Goal: Task Accomplishment & Management: Manage account settings

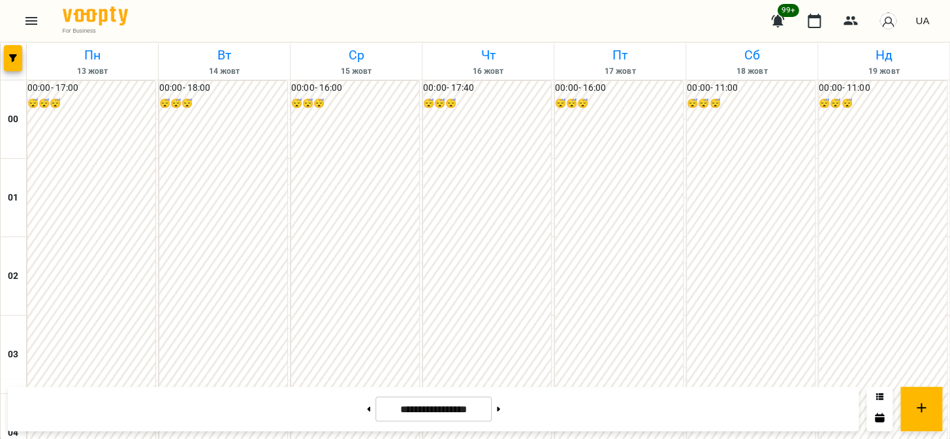
scroll to position [1384, 0]
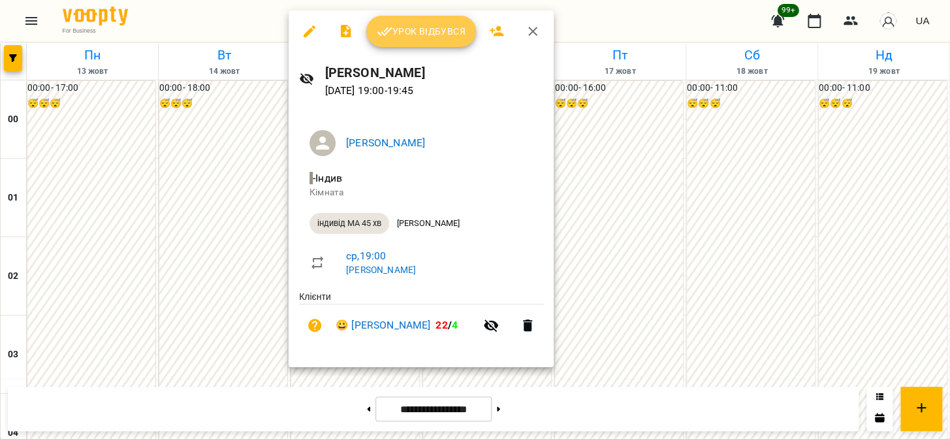
click at [420, 39] on button "Урок відбувся" at bounding box center [421, 31] width 110 height 31
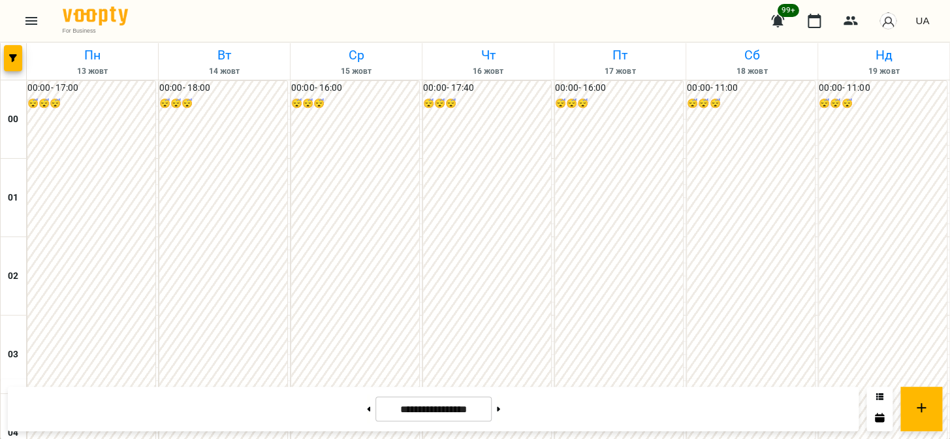
scroll to position [1165, 0]
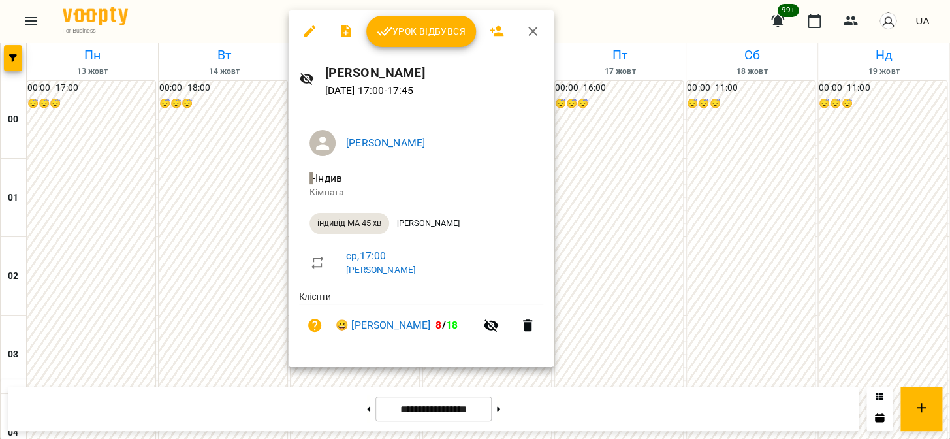
click at [413, 30] on span "Урок відбувся" at bounding box center [421, 32] width 89 height 16
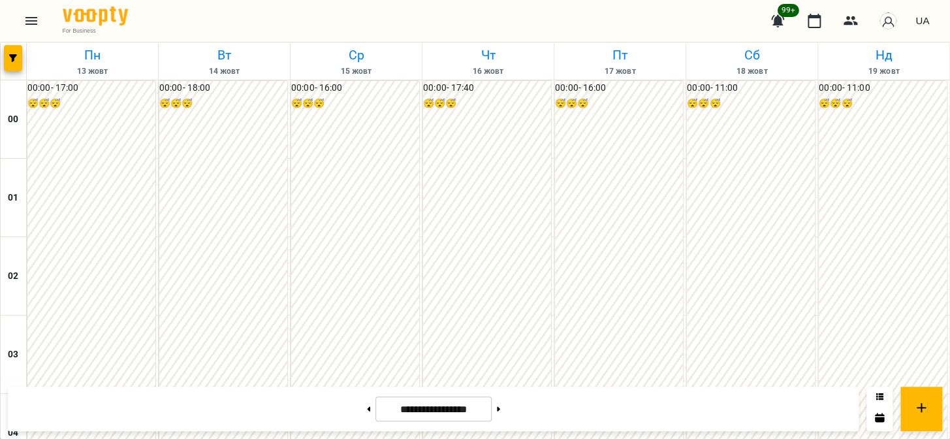
scroll to position [1580, 0]
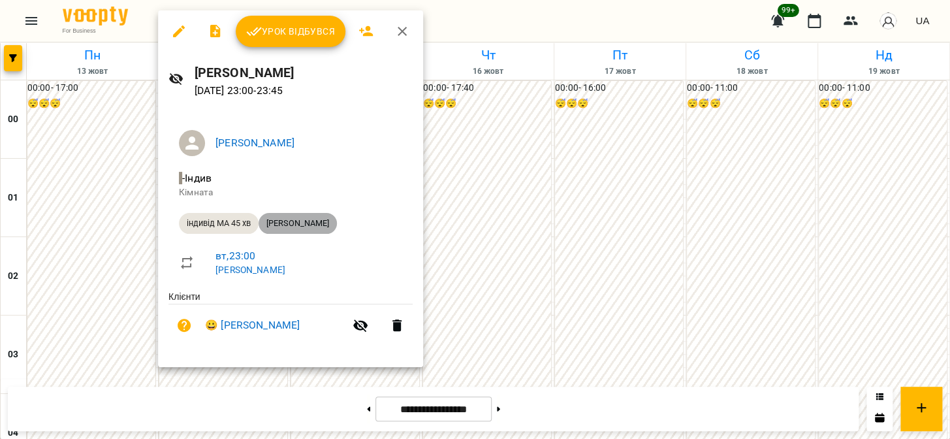
click at [305, 222] on span "[PERSON_NAME]" at bounding box center [298, 223] width 78 height 12
